Goal: Task Accomplishment & Management: Manage account settings

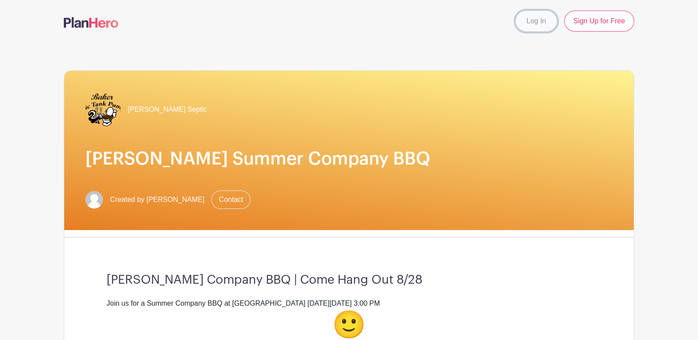
click at [516, 23] on link "Log In" at bounding box center [535, 21] width 41 height 21
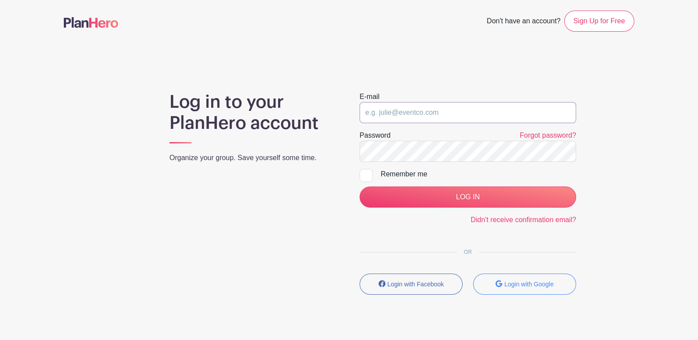
type input "[EMAIL_ADDRESS][DOMAIN_NAME]"
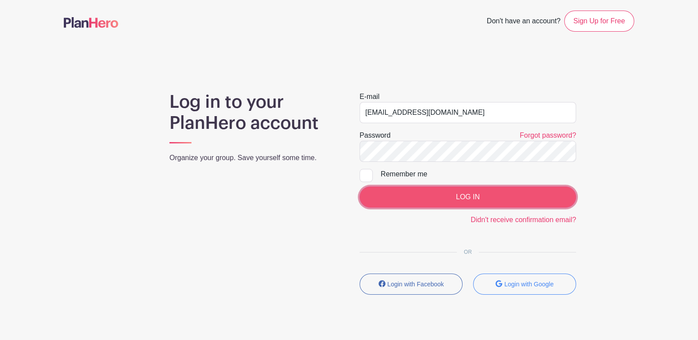
click at [413, 192] on input "LOG IN" at bounding box center [467, 197] width 216 height 21
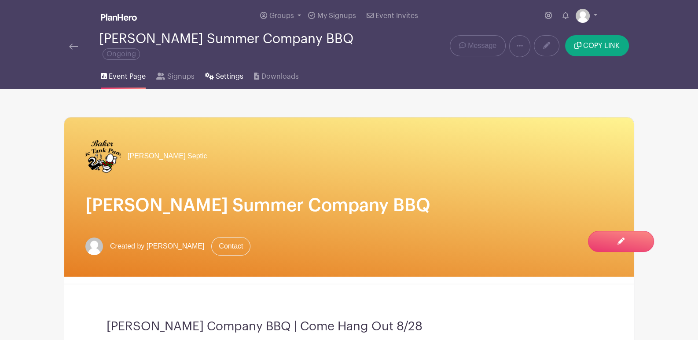
click at [214, 66] on link "Settings" at bounding box center [224, 75] width 38 height 28
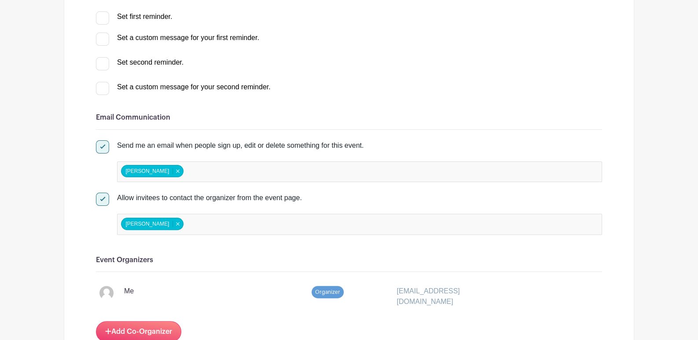
scroll to position [351, 0]
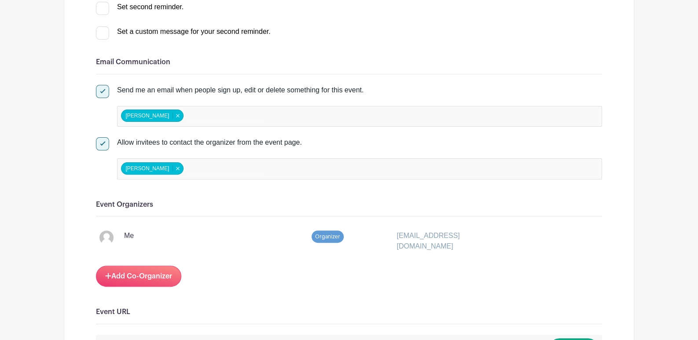
click at [258, 111] on div "Indca Mitchell Indca Mitchell Remove item" at bounding box center [359, 116] width 485 height 21
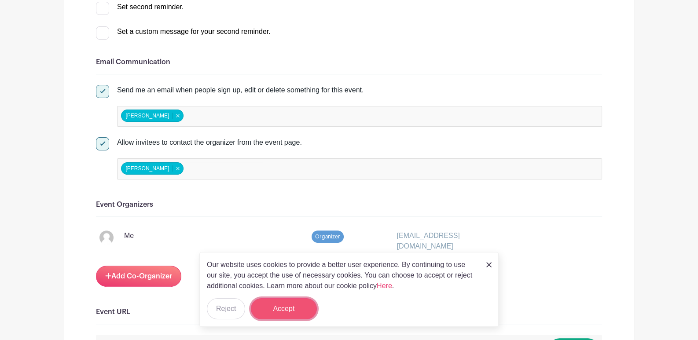
click at [285, 305] on button "Accept" at bounding box center [284, 308] width 66 height 21
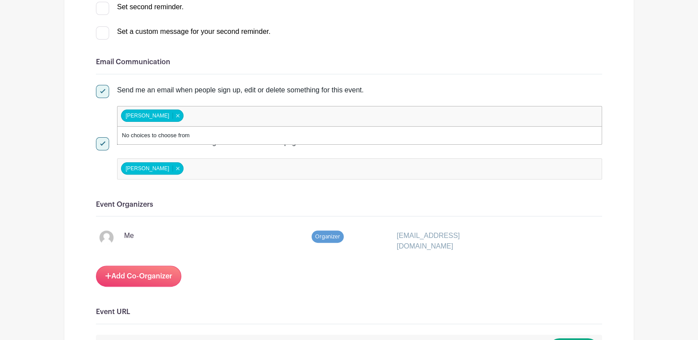
click at [197, 111] on input "false" at bounding box center [224, 116] width 78 height 13
click at [180, 131] on div "No choices to choose from" at bounding box center [359, 136] width 484 height 18
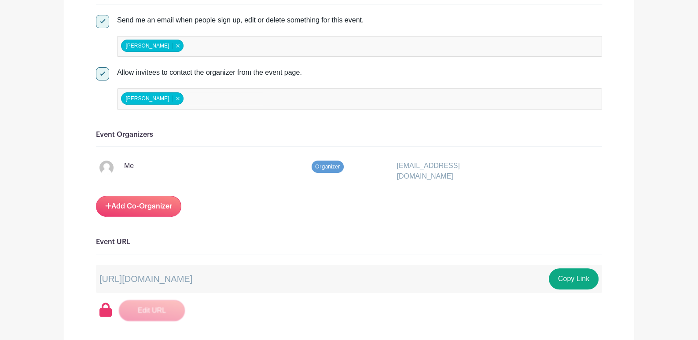
scroll to position [484, 0]
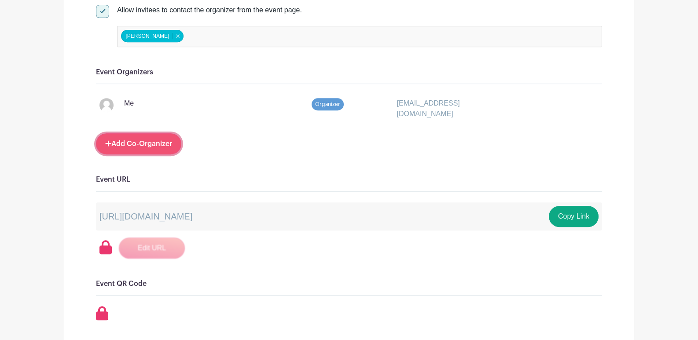
click at [151, 135] on link "Add Co-Organizer" at bounding box center [138, 143] width 85 height 21
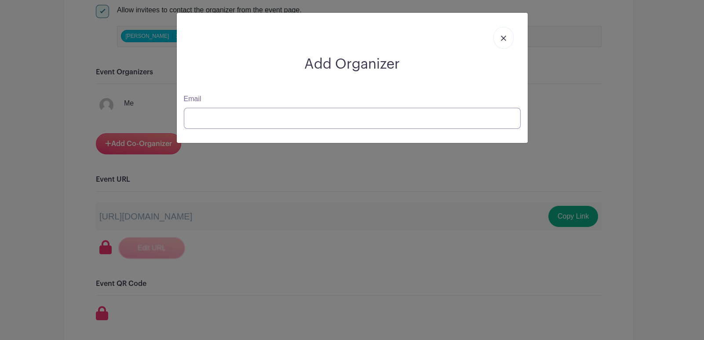
click at [253, 112] on input "Email" at bounding box center [352, 118] width 337 height 21
type input "Justina.L@bakersepticpumping.com"
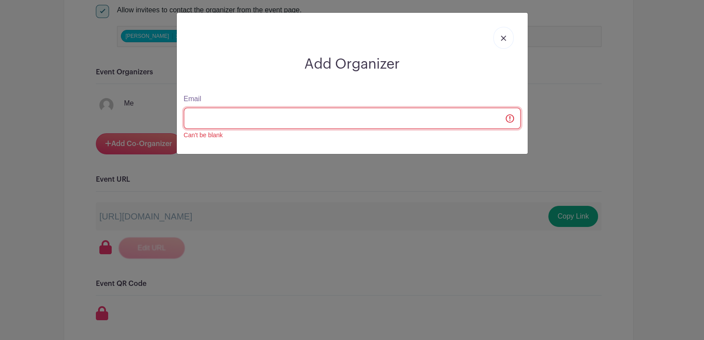
click at [330, 118] on input "Email" at bounding box center [352, 118] width 337 height 21
type input "Justina.L@bakersepticpumping.com"
click at [513, 122] on input "Email" at bounding box center [352, 118] width 337 height 21
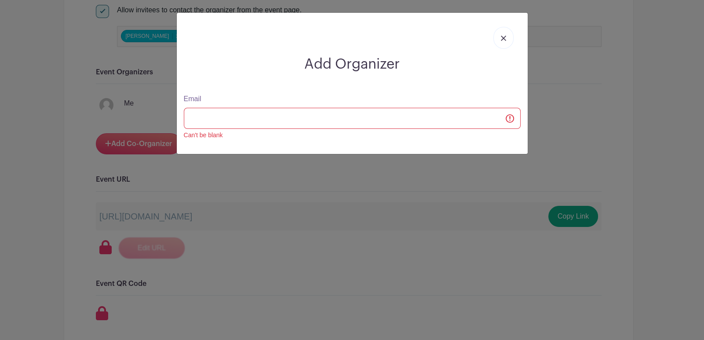
click at [515, 48] on div at bounding box center [352, 38] width 337 height 36
click at [505, 37] on img at bounding box center [503, 38] width 5 height 5
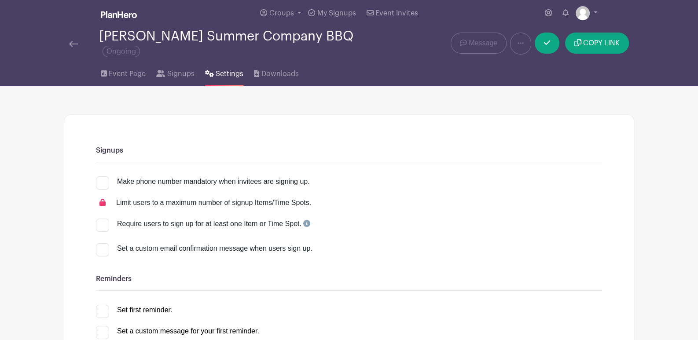
scroll to position [0, 0]
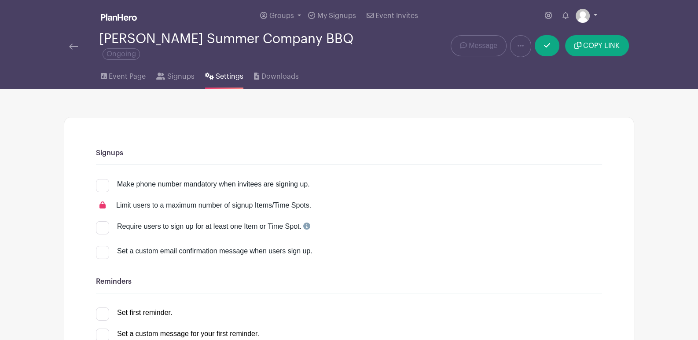
click at [594, 16] on link at bounding box center [586, 16] width 22 height 14
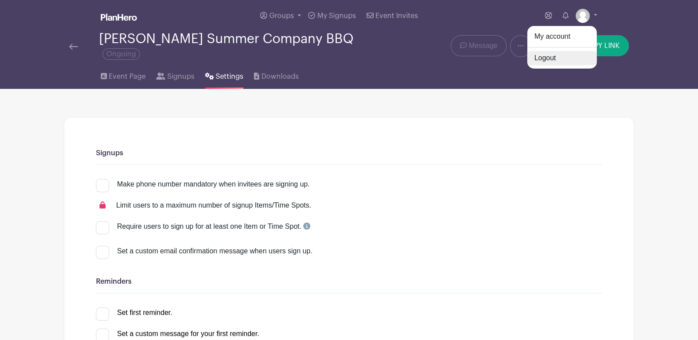
click at [548, 55] on link "Logout" at bounding box center [562, 58] width 70 height 14
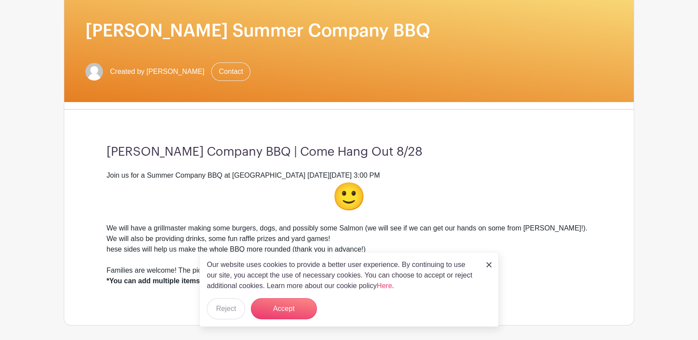
scroll to position [220, 0]
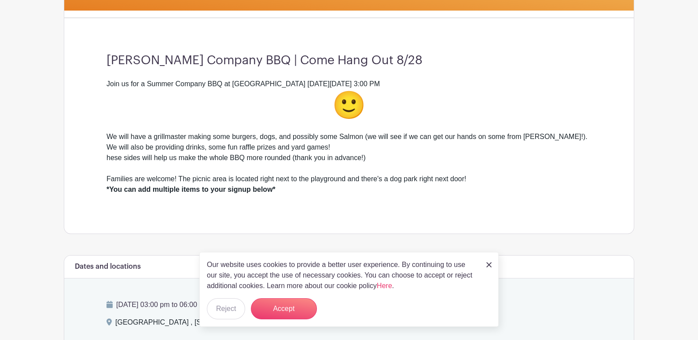
click at [486, 263] on img at bounding box center [488, 264] width 5 height 5
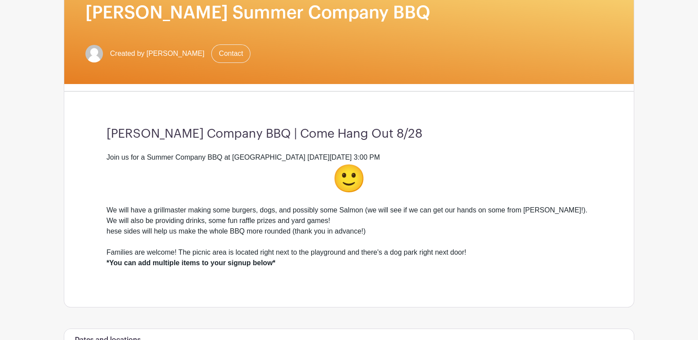
scroll to position [0, 0]
